Goal: Transaction & Acquisition: Purchase product/service

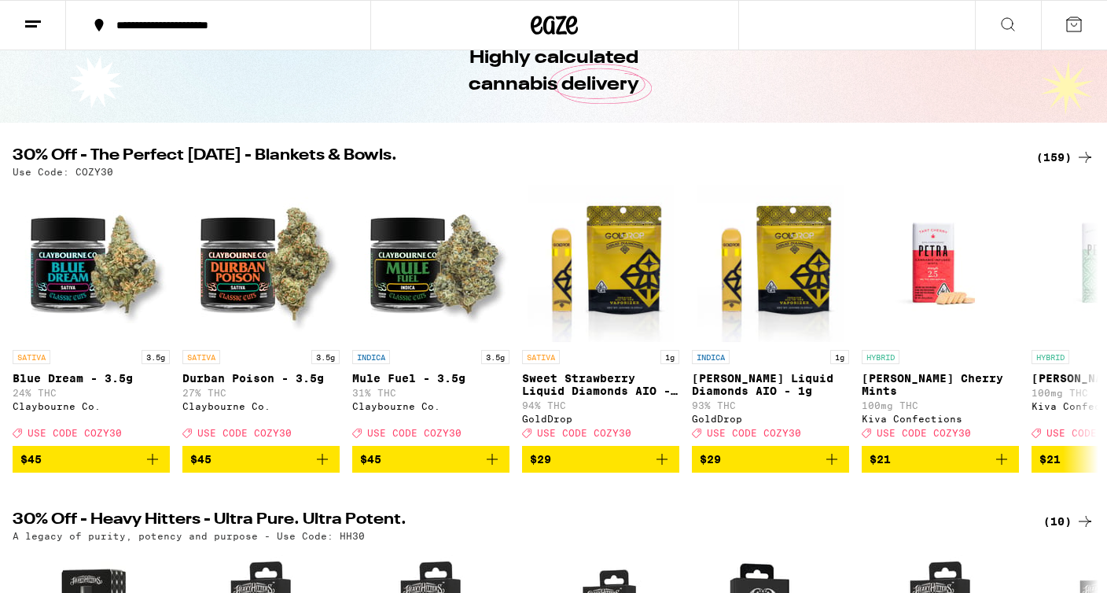
scroll to position [83, 0]
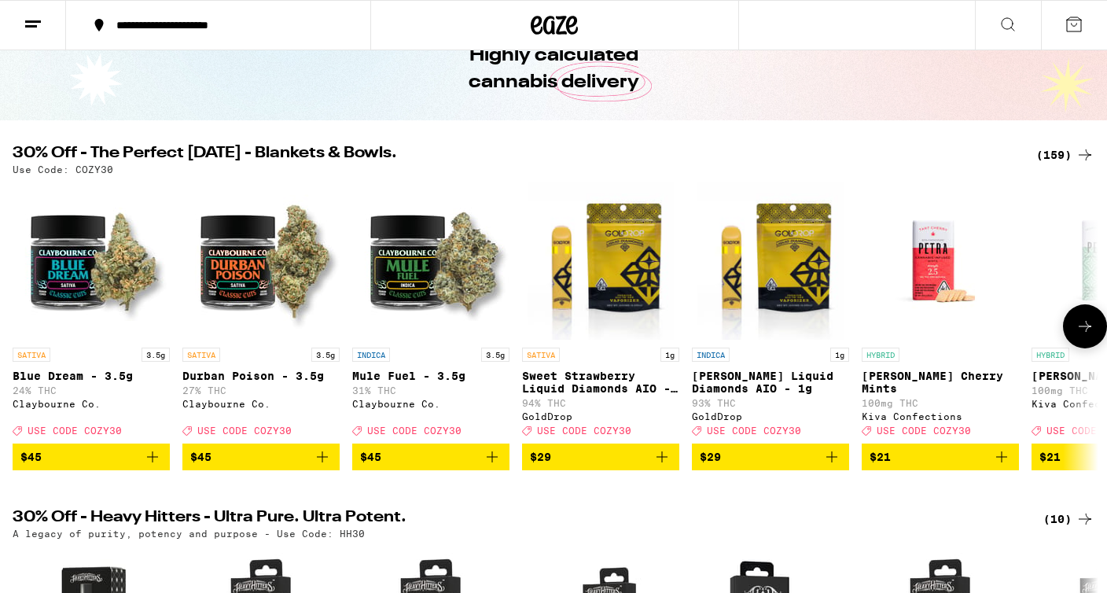
click at [1095, 329] on button at bounding box center [1085, 326] width 44 height 44
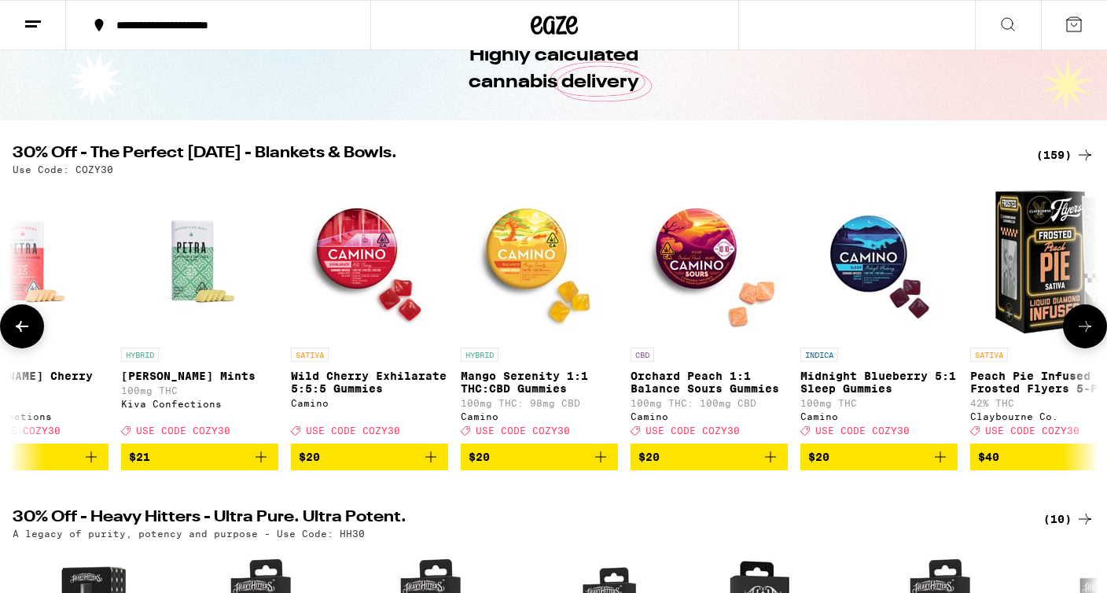
click at [1095, 329] on button at bounding box center [1085, 326] width 44 height 44
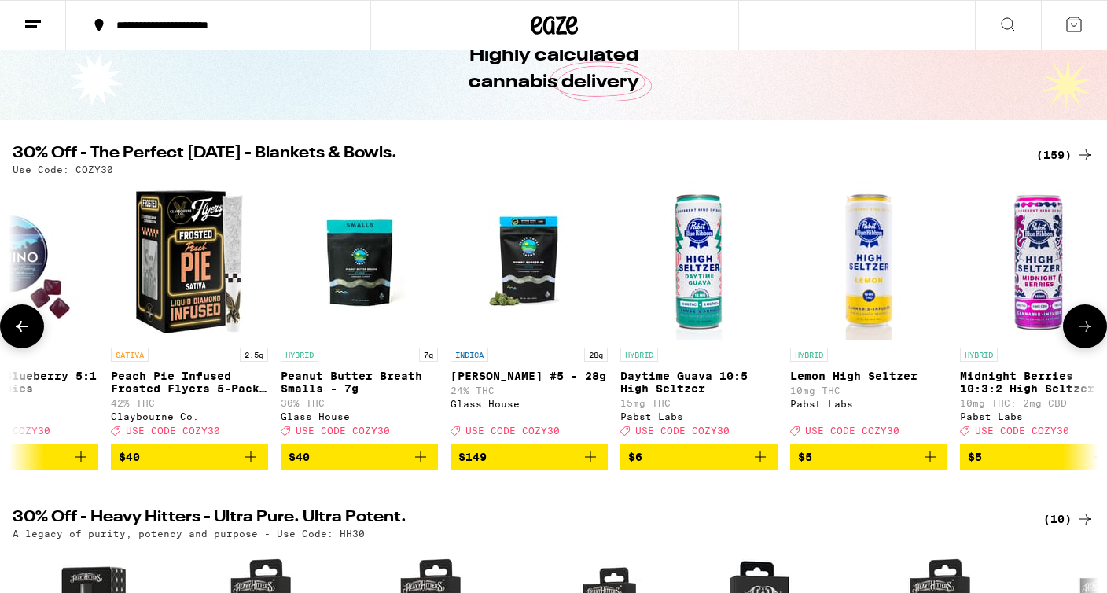
scroll to position [0, 1821]
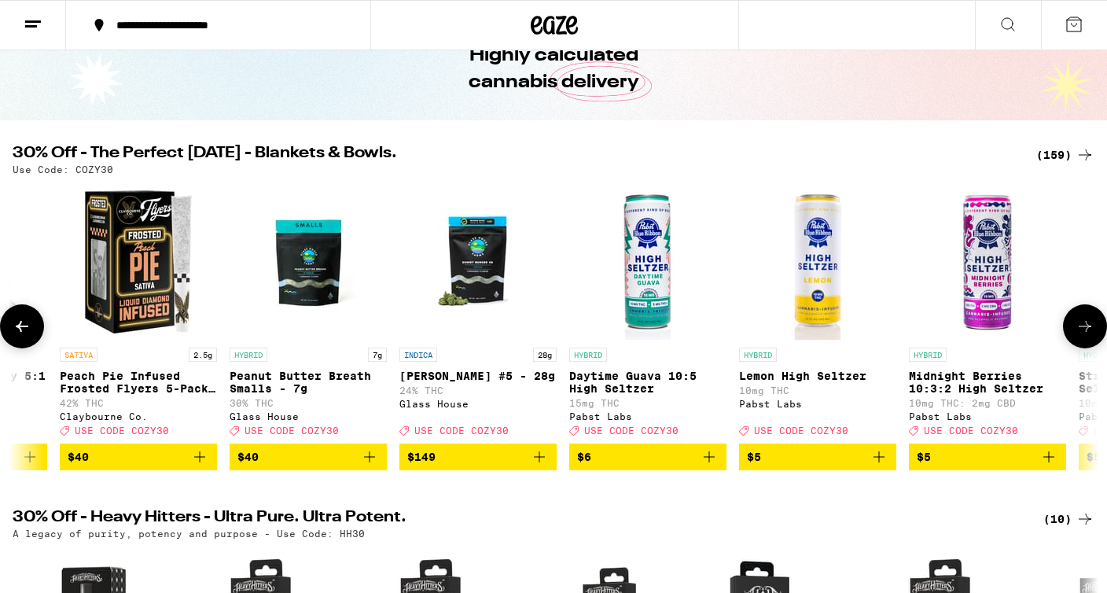
click at [1095, 329] on button at bounding box center [1085, 326] width 44 height 44
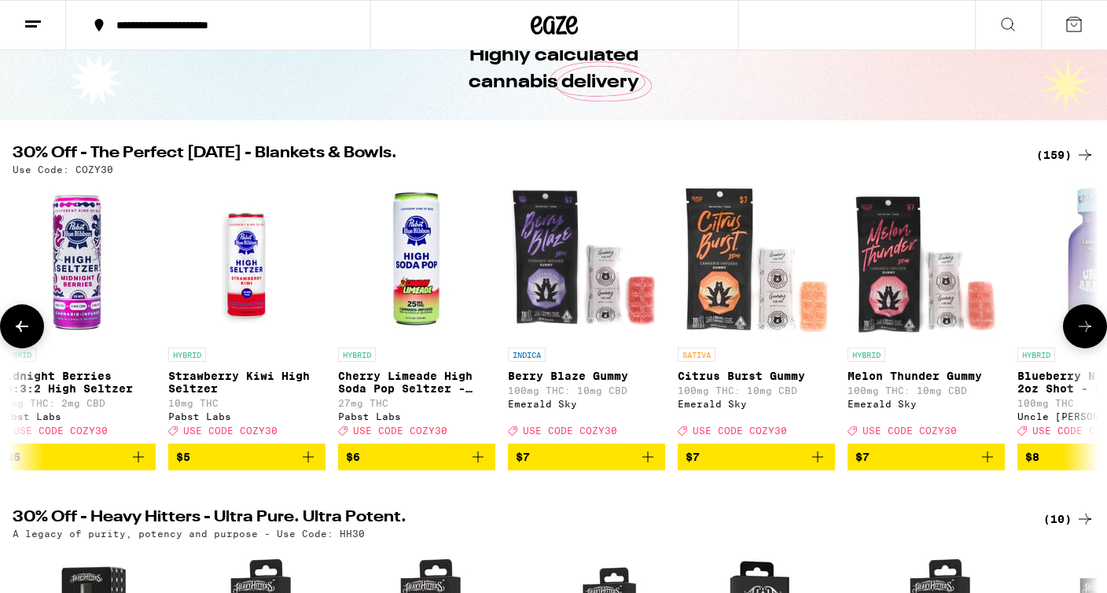
click at [1095, 329] on button at bounding box center [1085, 326] width 44 height 44
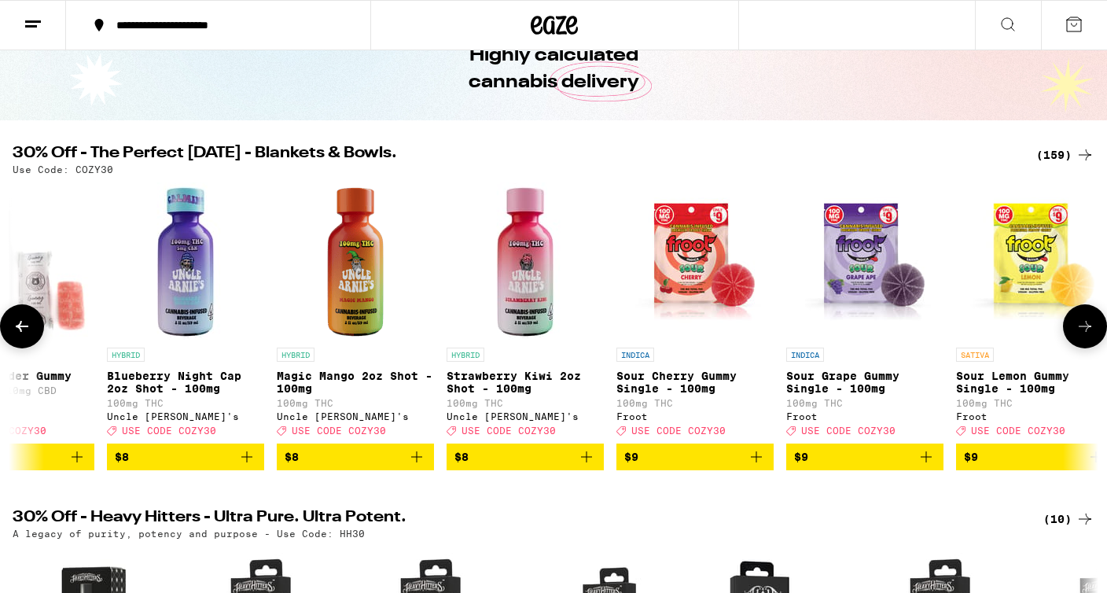
click at [1095, 329] on button at bounding box center [1085, 326] width 44 height 44
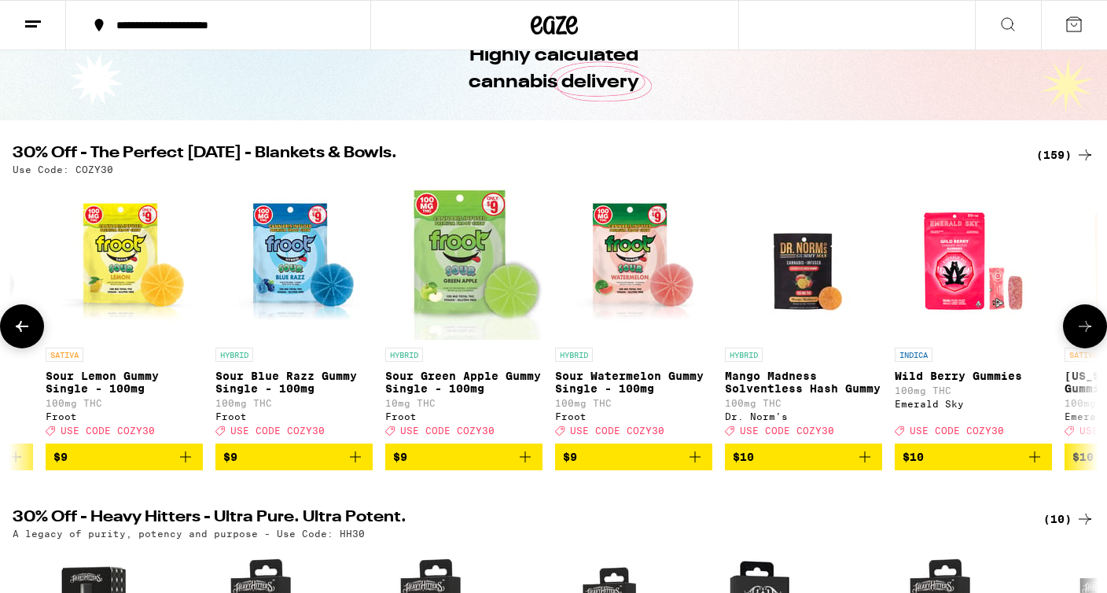
click at [1095, 329] on button at bounding box center [1085, 326] width 44 height 44
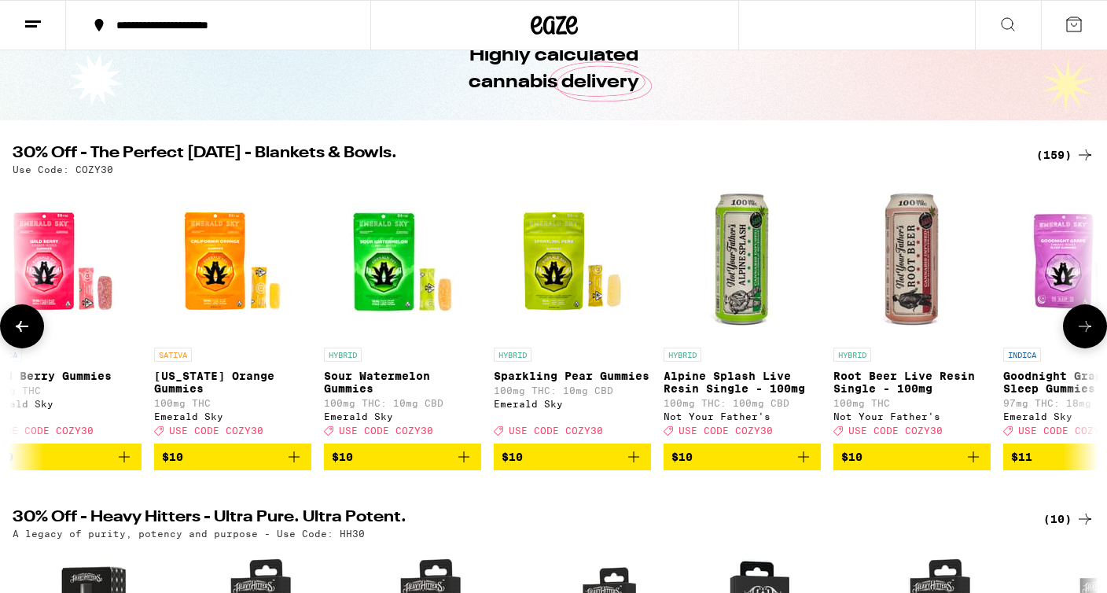
click at [1095, 329] on button at bounding box center [1085, 326] width 44 height 44
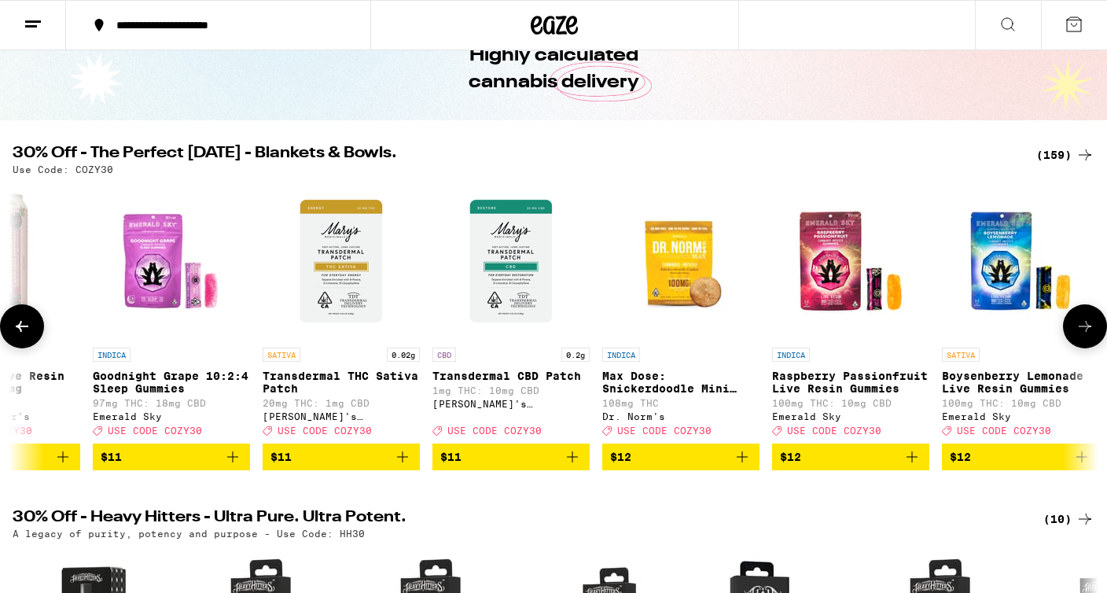
click at [1095, 329] on button at bounding box center [1085, 326] width 44 height 44
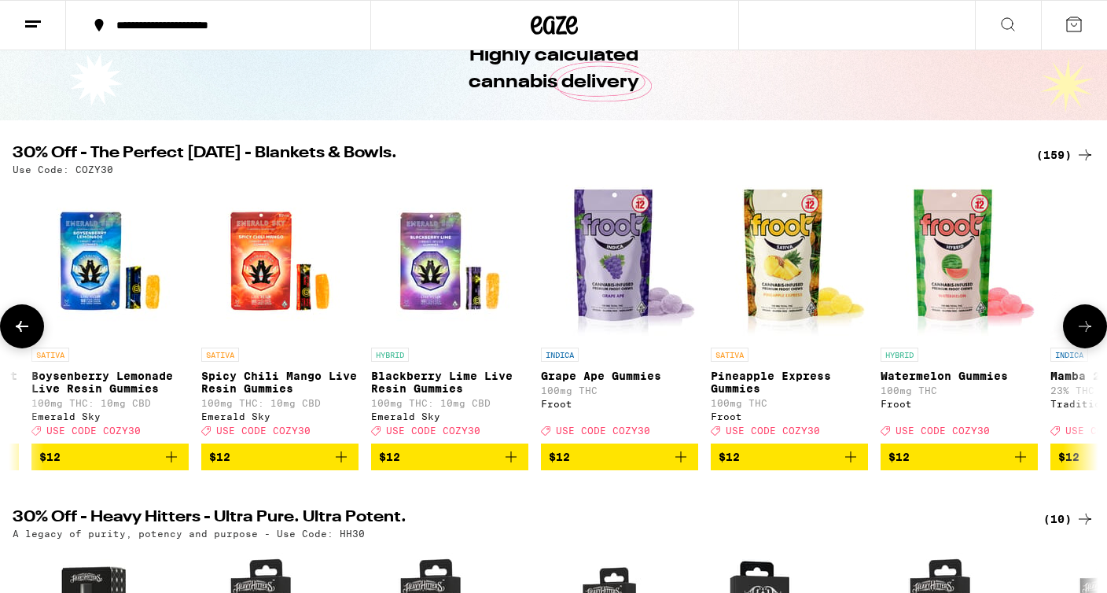
click at [1095, 329] on button at bounding box center [1085, 326] width 44 height 44
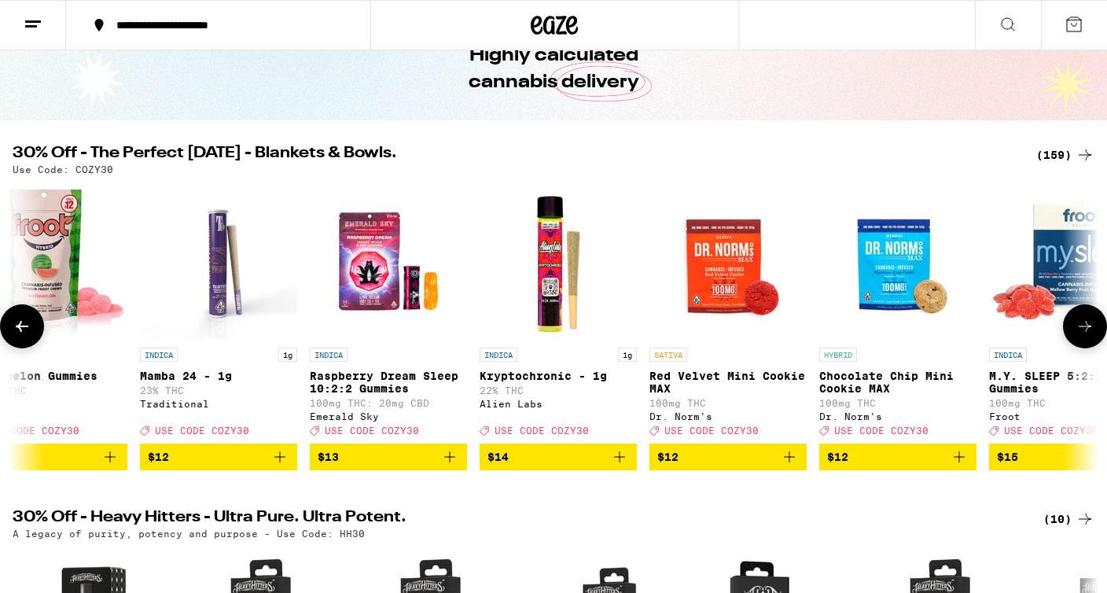
click at [1095, 329] on button at bounding box center [1085, 326] width 44 height 44
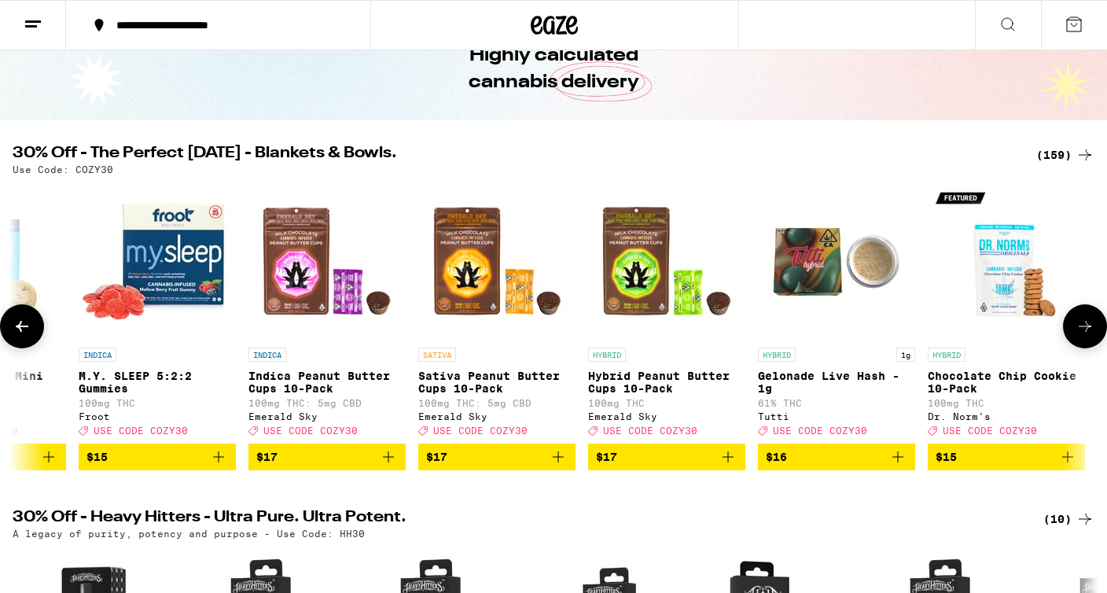
click at [1095, 329] on button at bounding box center [1085, 326] width 44 height 44
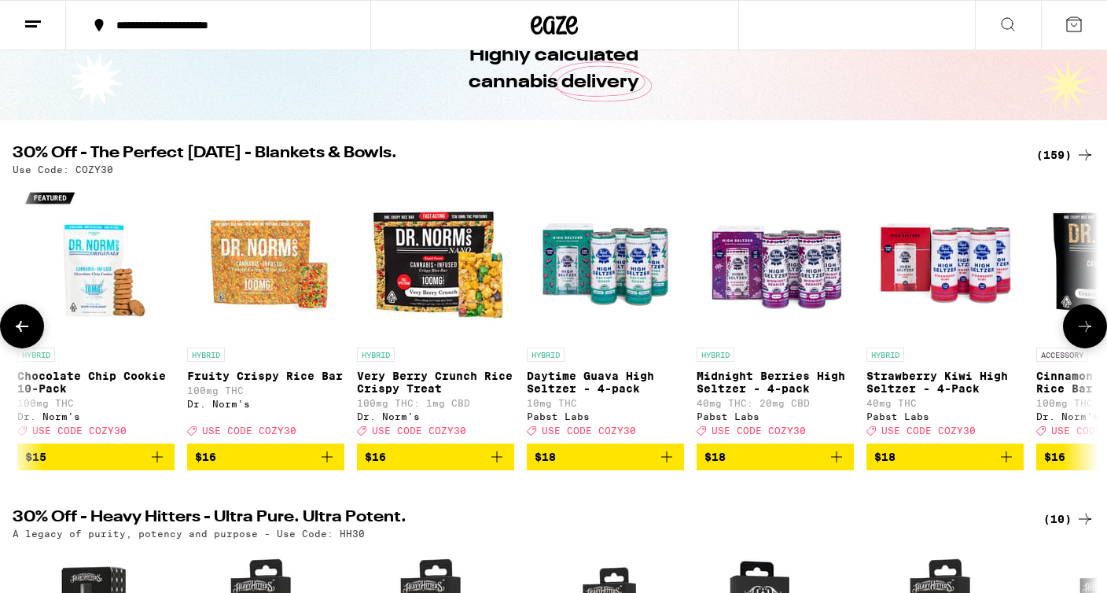
click at [1095, 329] on button at bounding box center [1085, 326] width 44 height 44
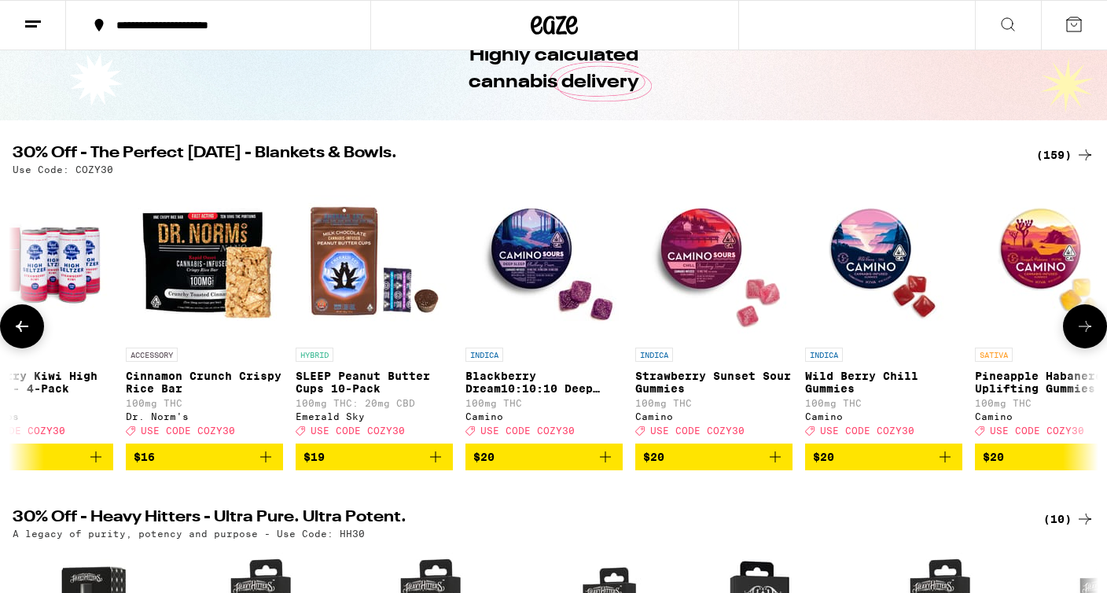
click at [1095, 329] on button at bounding box center [1085, 326] width 44 height 44
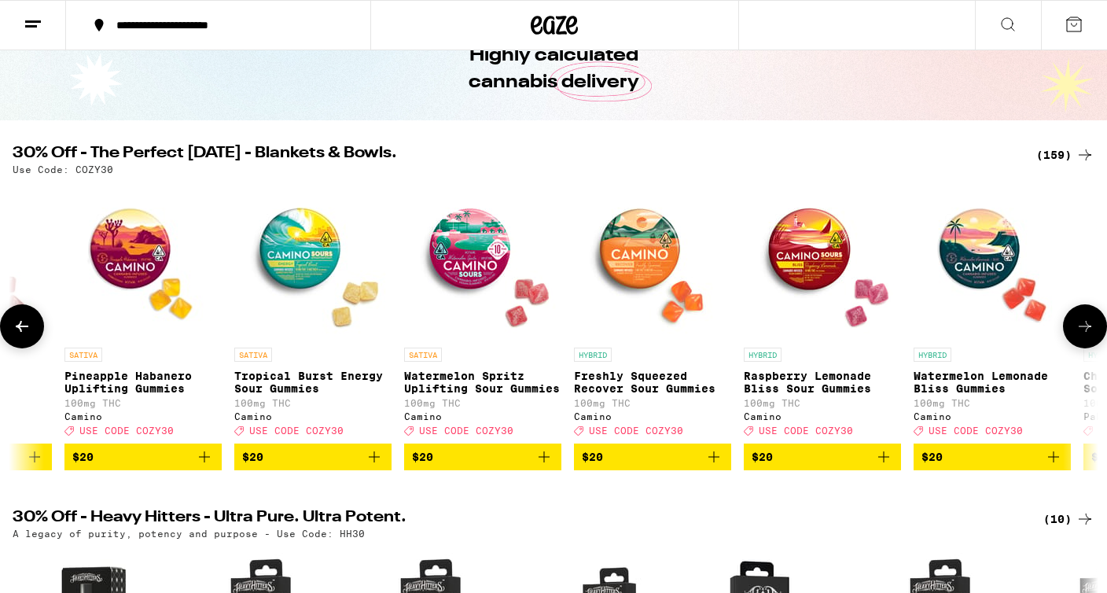
click at [1095, 329] on button at bounding box center [1085, 326] width 44 height 44
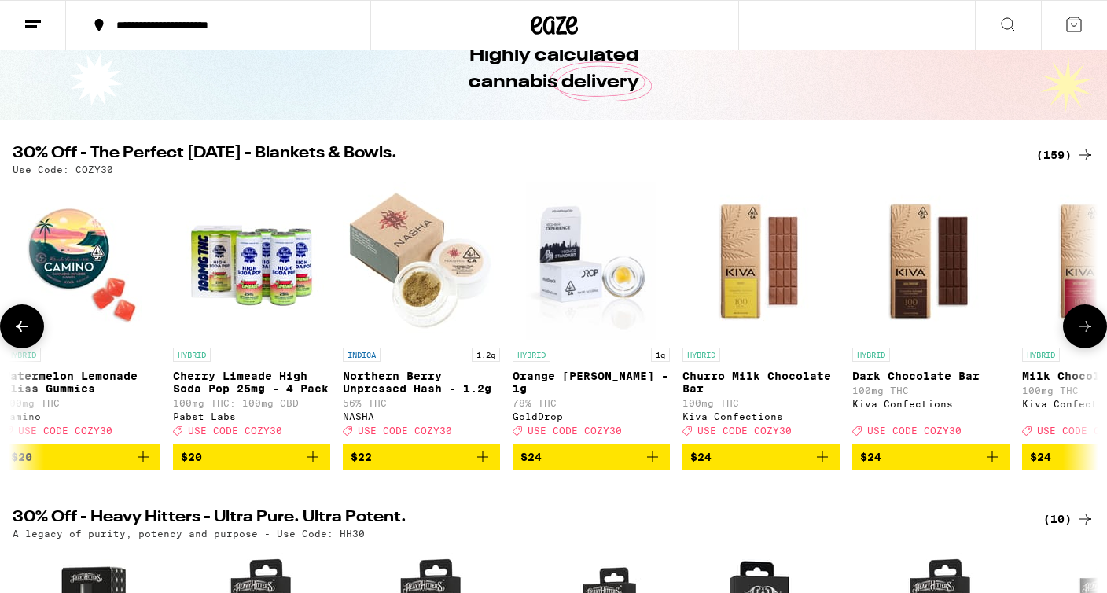
click at [1095, 329] on button at bounding box center [1085, 326] width 44 height 44
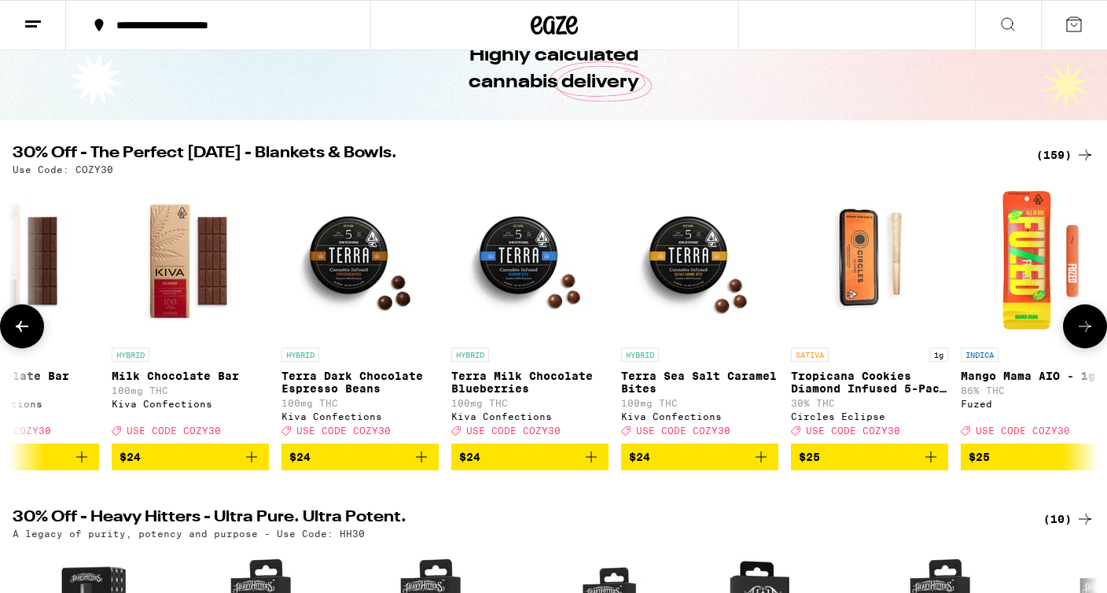
click at [1095, 329] on button at bounding box center [1085, 326] width 44 height 44
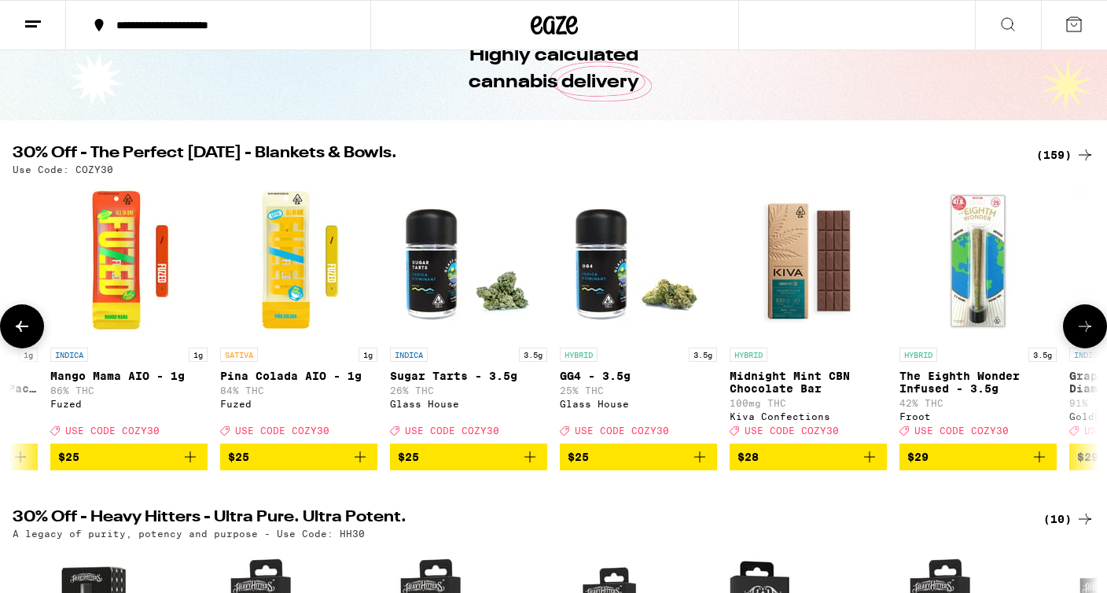
click at [1095, 329] on button at bounding box center [1085, 326] width 44 height 44
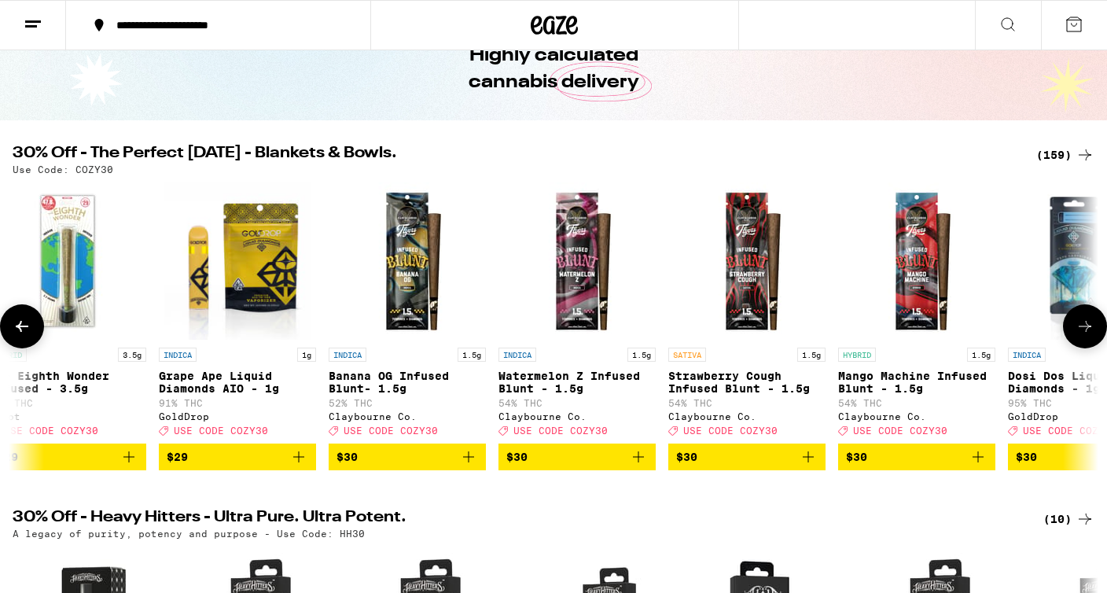
click at [1095, 329] on button at bounding box center [1085, 326] width 44 height 44
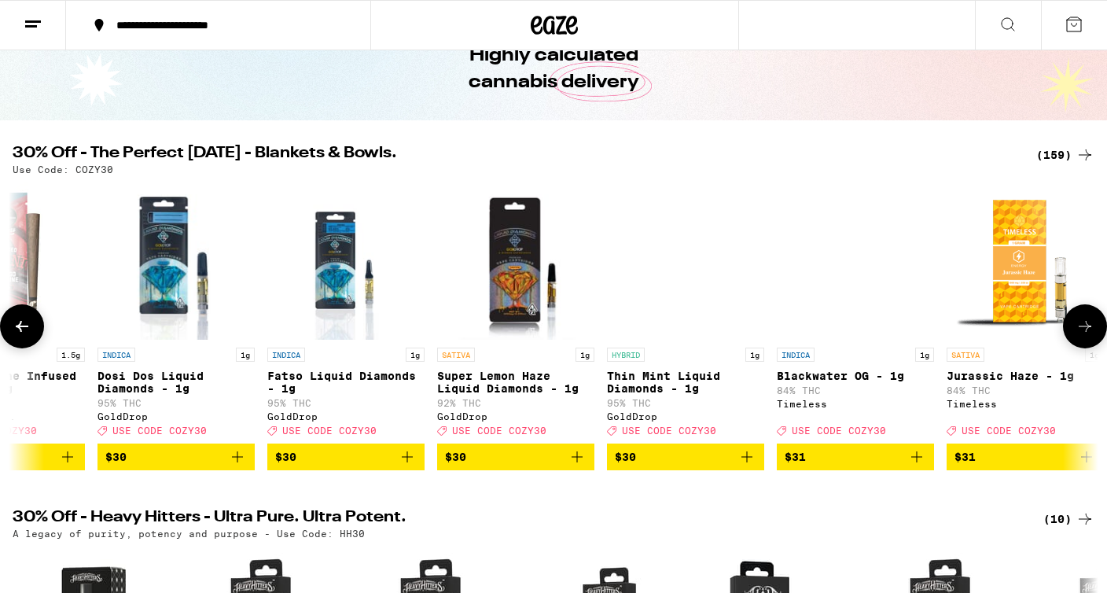
click at [1095, 329] on button at bounding box center [1085, 326] width 44 height 44
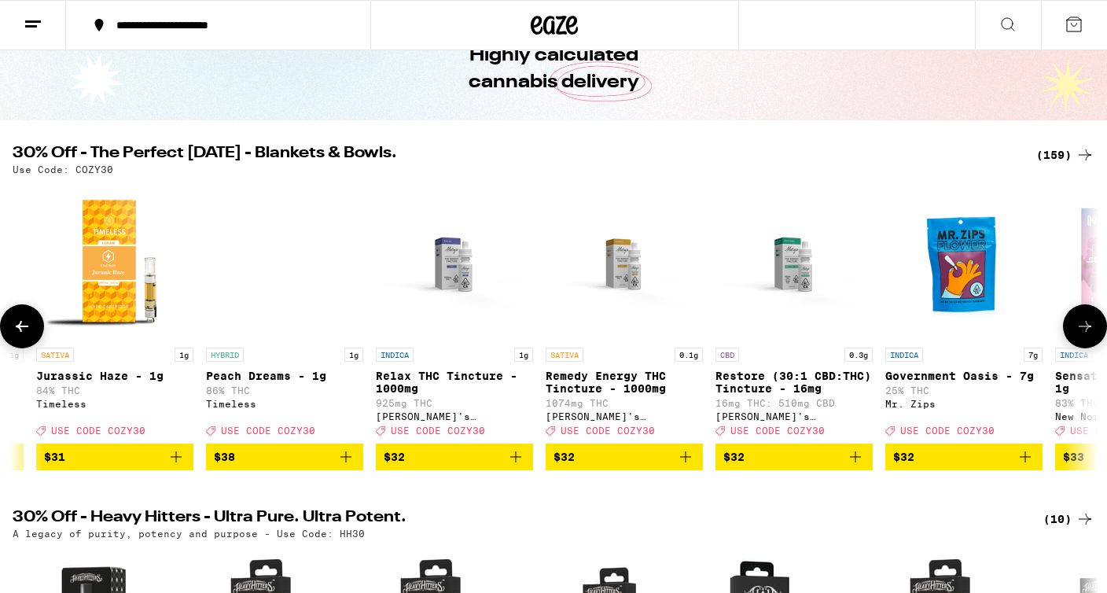
click at [1095, 329] on button at bounding box center [1085, 326] width 44 height 44
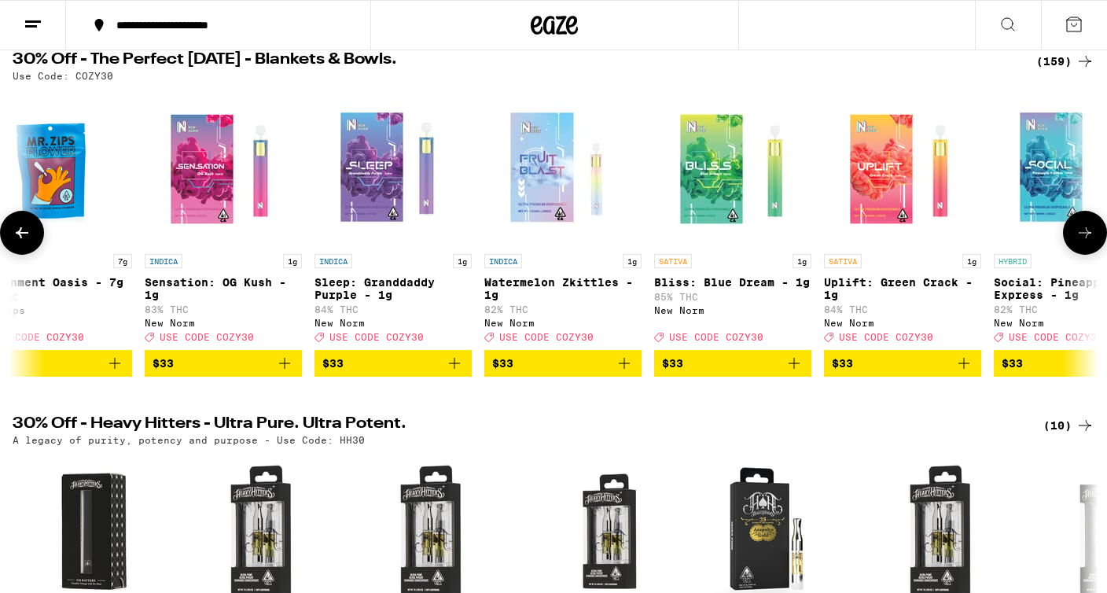
scroll to position [178, 0]
